Goal: Use online tool/utility: Utilize a website feature to perform a specific function

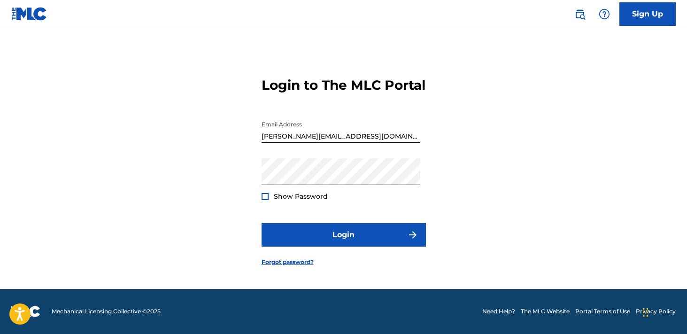
click at [263, 200] on div at bounding box center [265, 196] width 7 height 7
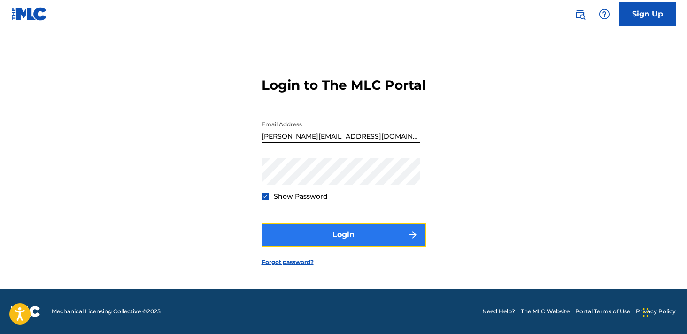
click at [298, 242] on button "Login" at bounding box center [344, 234] width 164 height 23
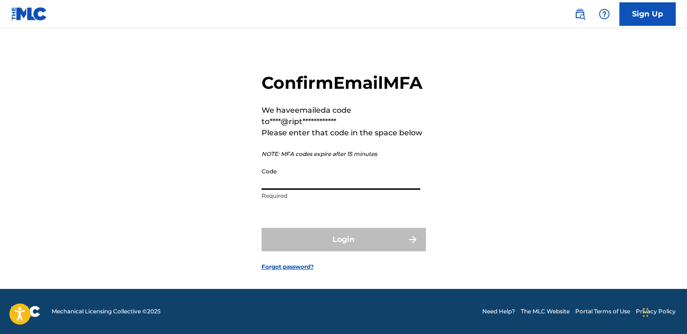
click at [332, 190] on input "Code" at bounding box center [341, 176] width 159 height 27
paste input "230938"
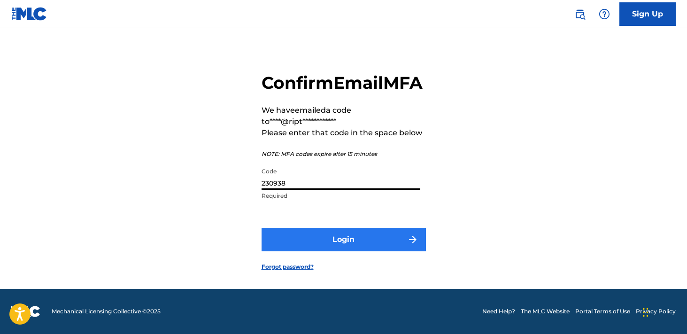
type input "230938"
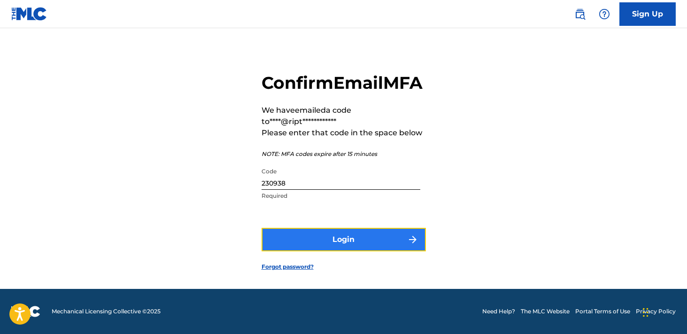
click at [324, 250] on button "Login" at bounding box center [344, 239] width 164 height 23
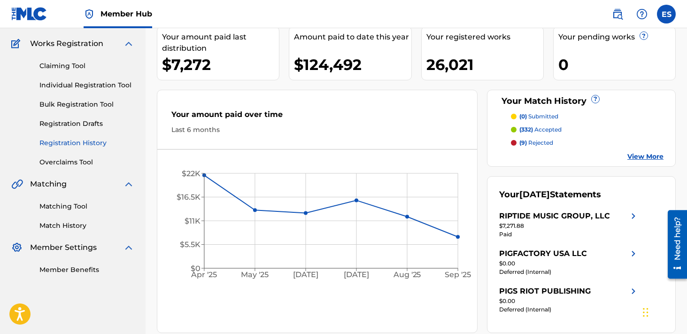
scroll to position [85, 0]
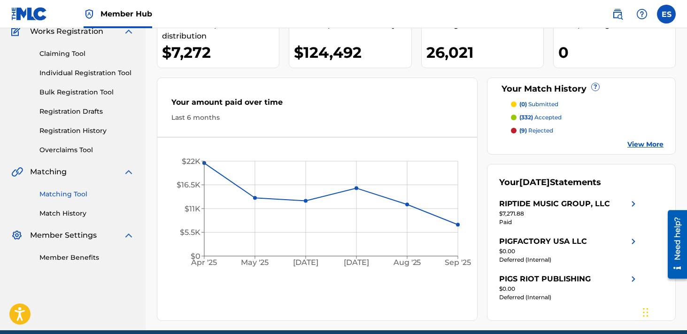
click at [77, 196] on link "Matching Tool" at bounding box center [86, 194] width 95 height 10
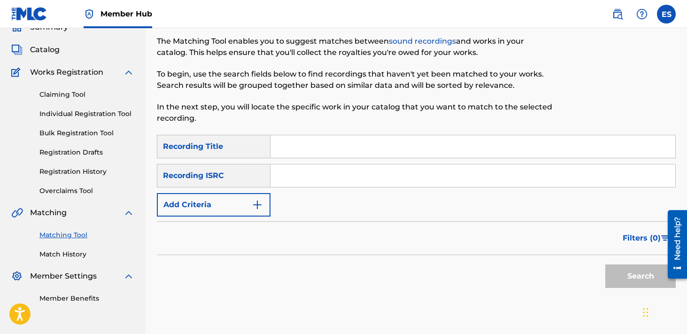
scroll to position [47, 0]
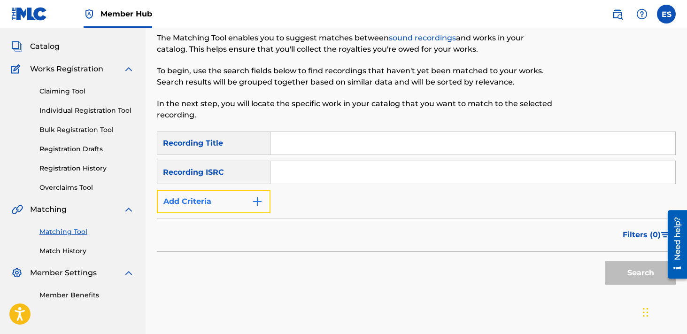
click at [244, 206] on button "Add Criteria" at bounding box center [214, 201] width 114 height 23
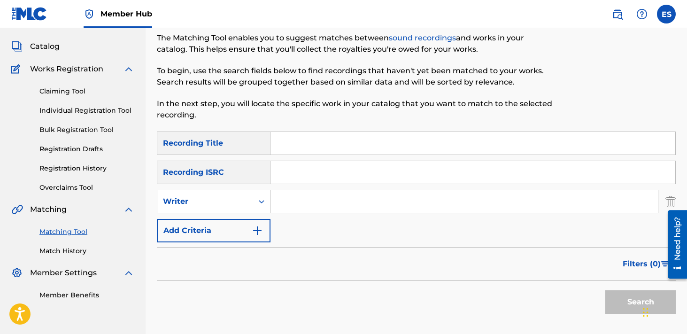
click at [318, 197] on input "Search Form" at bounding box center [463, 201] width 387 height 23
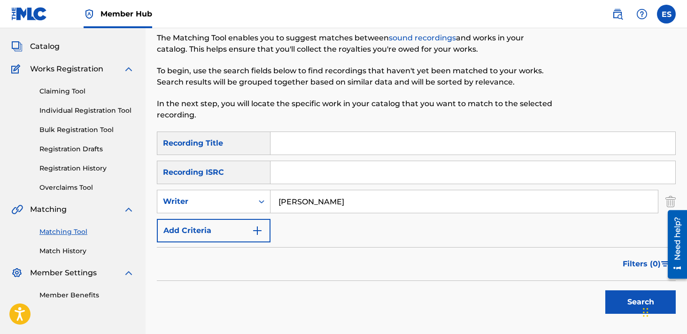
type input "[PERSON_NAME]"
click at [605, 290] on button "Search" at bounding box center [640, 301] width 70 height 23
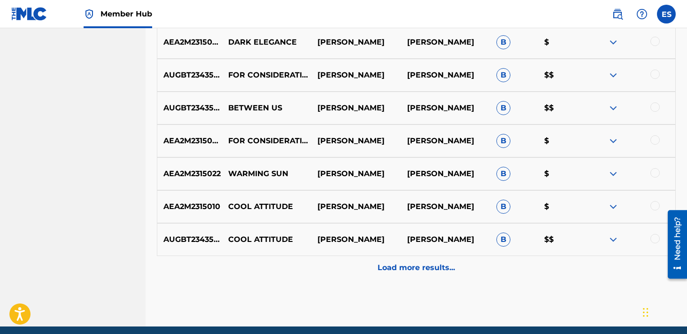
scroll to position [486, 0]
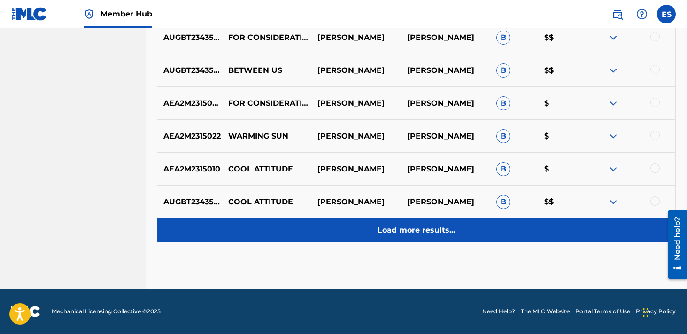
click at [395, 229] on p "Load more results..." at bounding box center [416, 229] width 77 height 11
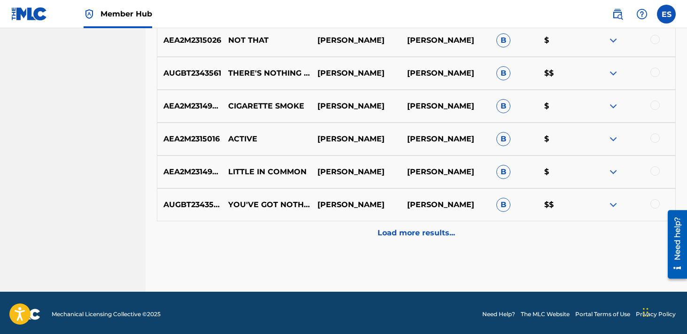
scroll to position [841, 0]
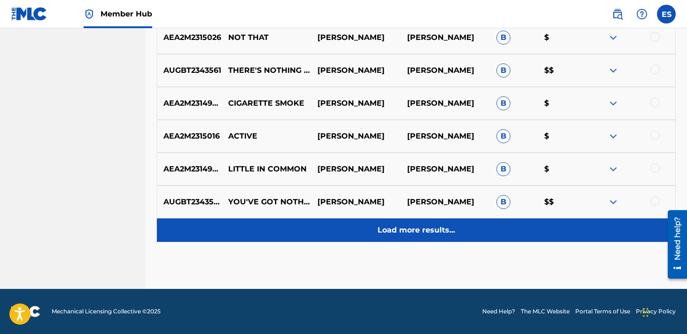
click at [394, 239] on div "Load more results..." at bounding box center [416, 229] width 519 height 23
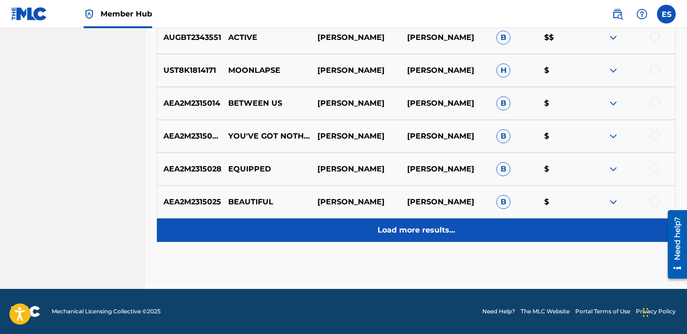
click at [389, 232] on p "Load more results..." at bounding box center [416, 229] width 77 height 11
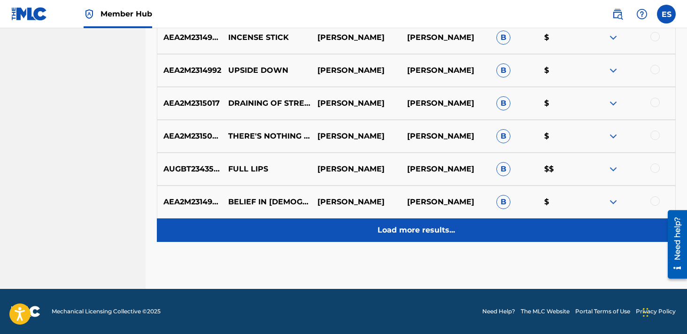
click at [393, 236] on div "Load more results..." at bounding box center [416, 229] width 519 height 23
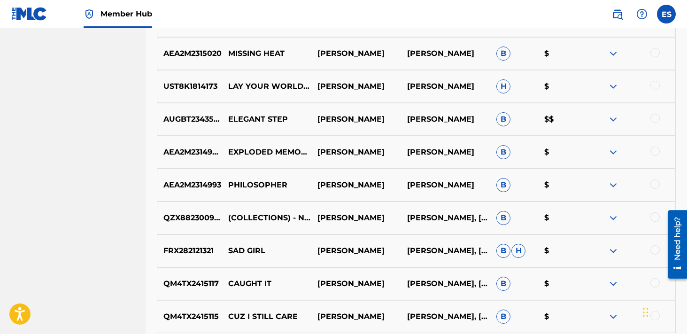
scroll to position [1827, 0]
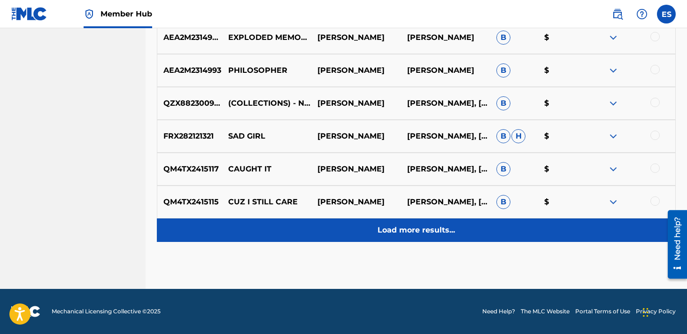
click at [386, 227] on p "Load more results..." at bounding box center [416, 229] width 77 height 11
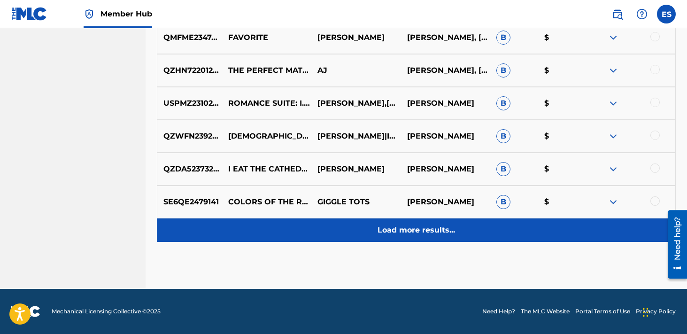
click at [390, 228] on p "Load more results..." at bounding box center [416, 229] width 77 height 11
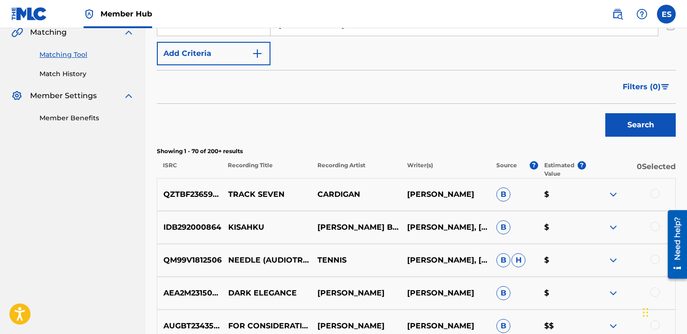
scroll to position [0, 0]
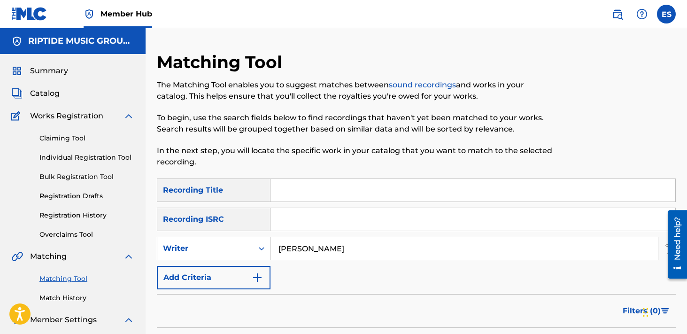
click at [305, 239] on input "[PERSON_NAME]" at bounding box center [463, 248] width 387 height 23
click at [222, 242] on div "Writer" at bounding box center [205, 248] width 96 height 18
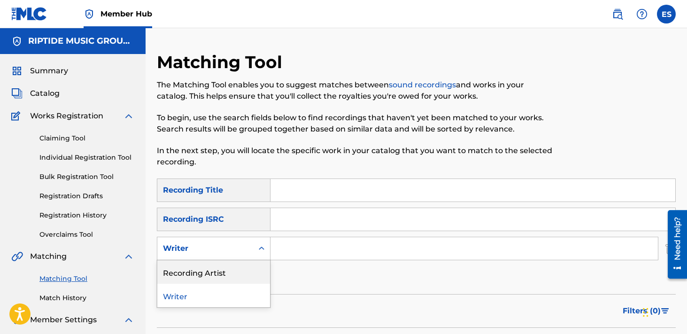
click at [218, 263] on div "Recording Artist" at bounding box center [213, 271] width 113 height 23
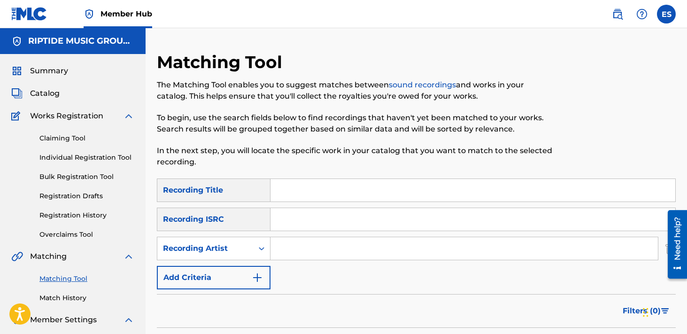
click at [312, 246] on input "Search Form" at bounding box center [463, 248] width 387 height 23
type input "tennis"
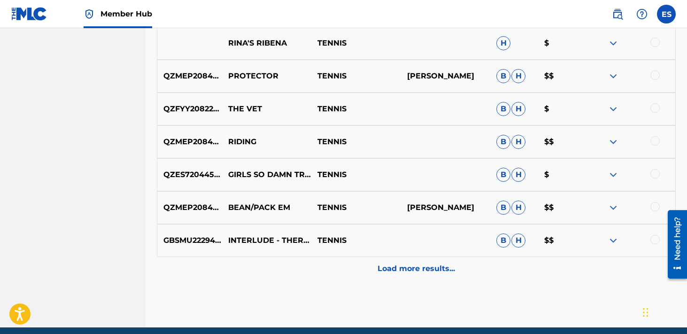
scroll to position [512, 0]
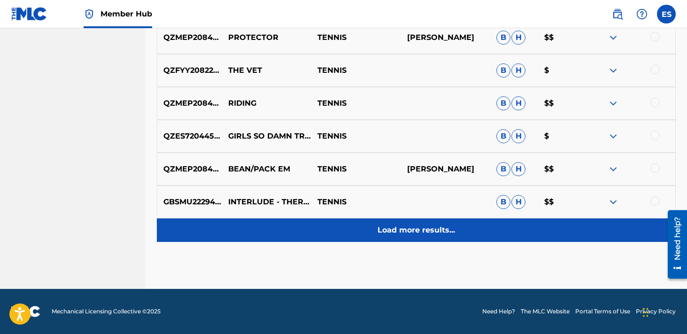
click at [377, 226] on div "Load more results..." at bounding box center [416, 229] width 519 height 23
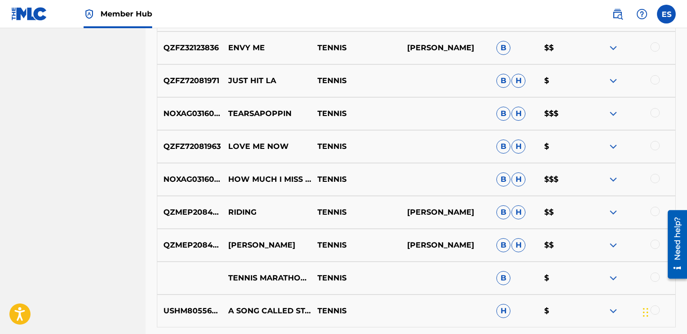
scroll to position [793, 0]
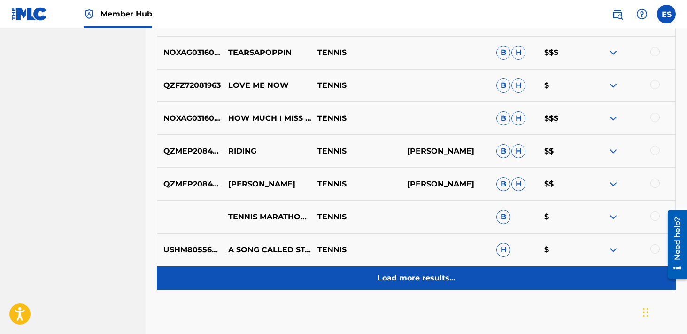
click at [382, 282] on p "Load more results..." at bounding box center [416, 277] width 77 height 11
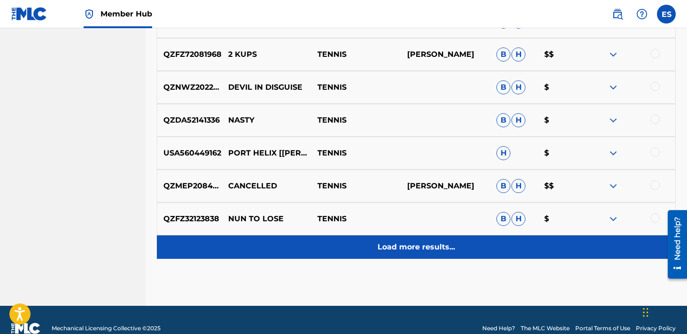
click at [379, 247] on p "Load more results..." at bounding box center [416, 246] width 77 height 11
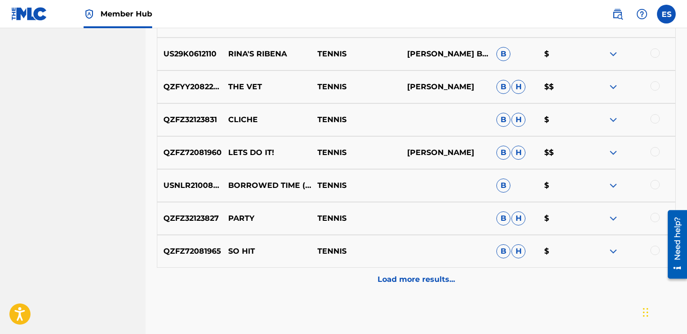
scroll to position [1498, 0]
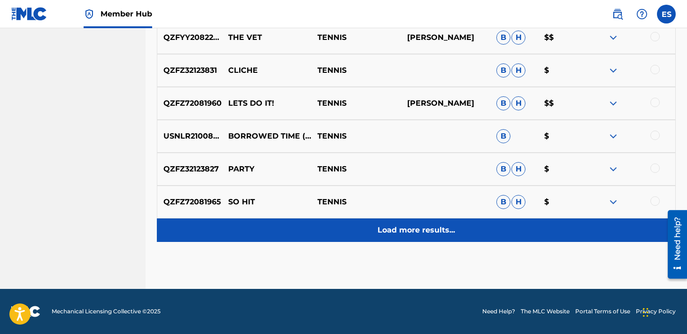
click at [394, 228] on p "Load more results..." at bounding box center [416, 229] width 77 height 11
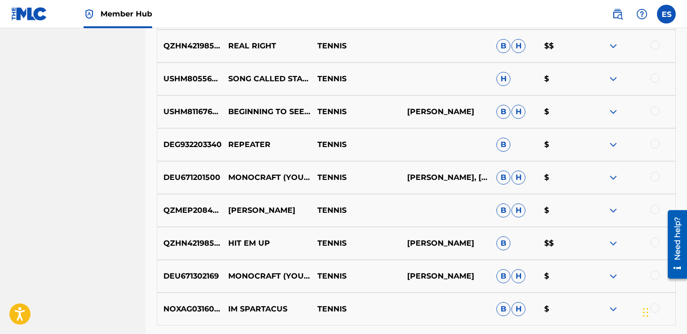
scroll to position [1722, 0]
